Goal: Information Seeking & Learning: Find contact information

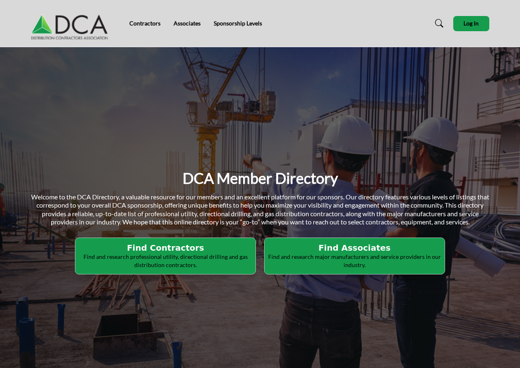
drag, startPoint x: 166, startPoint y: 248, endPoint x: 156, endPoint y: 245, distance: 9.6
click at [156, 245] on h2 "Find Contractors" at bounding box center [165, 248] width 175 height 10
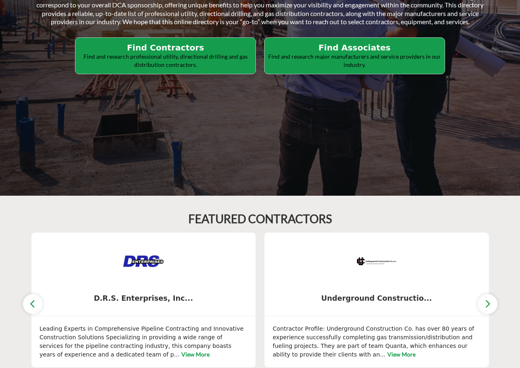
scroll to position [303, 0]
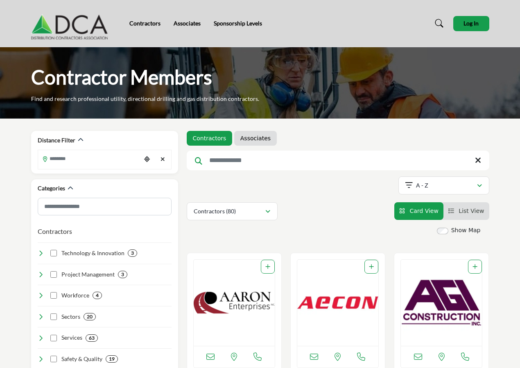
scroll to position [287, 0]
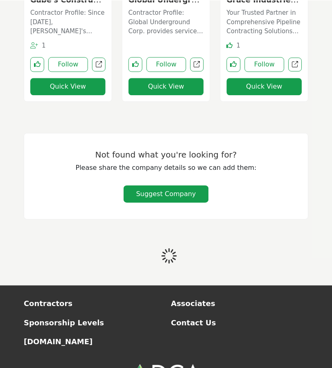
scroll to position [1826, 0]
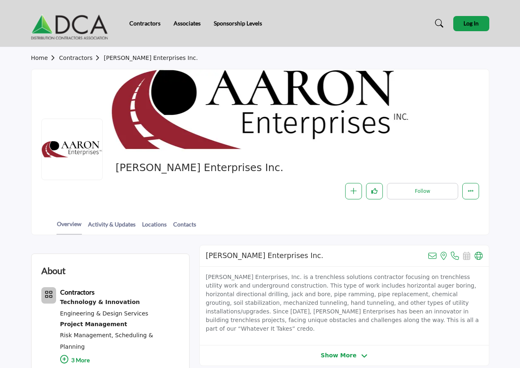
click at [243, 175] on div "Aaron Enterprises Inc." at bounding box center [295, 170] width 359 height 18
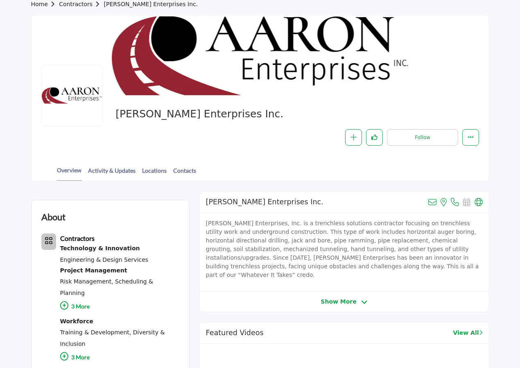
scroll to position [35, 0]
